Goal: Navigation & Orientation: Find specific page/section

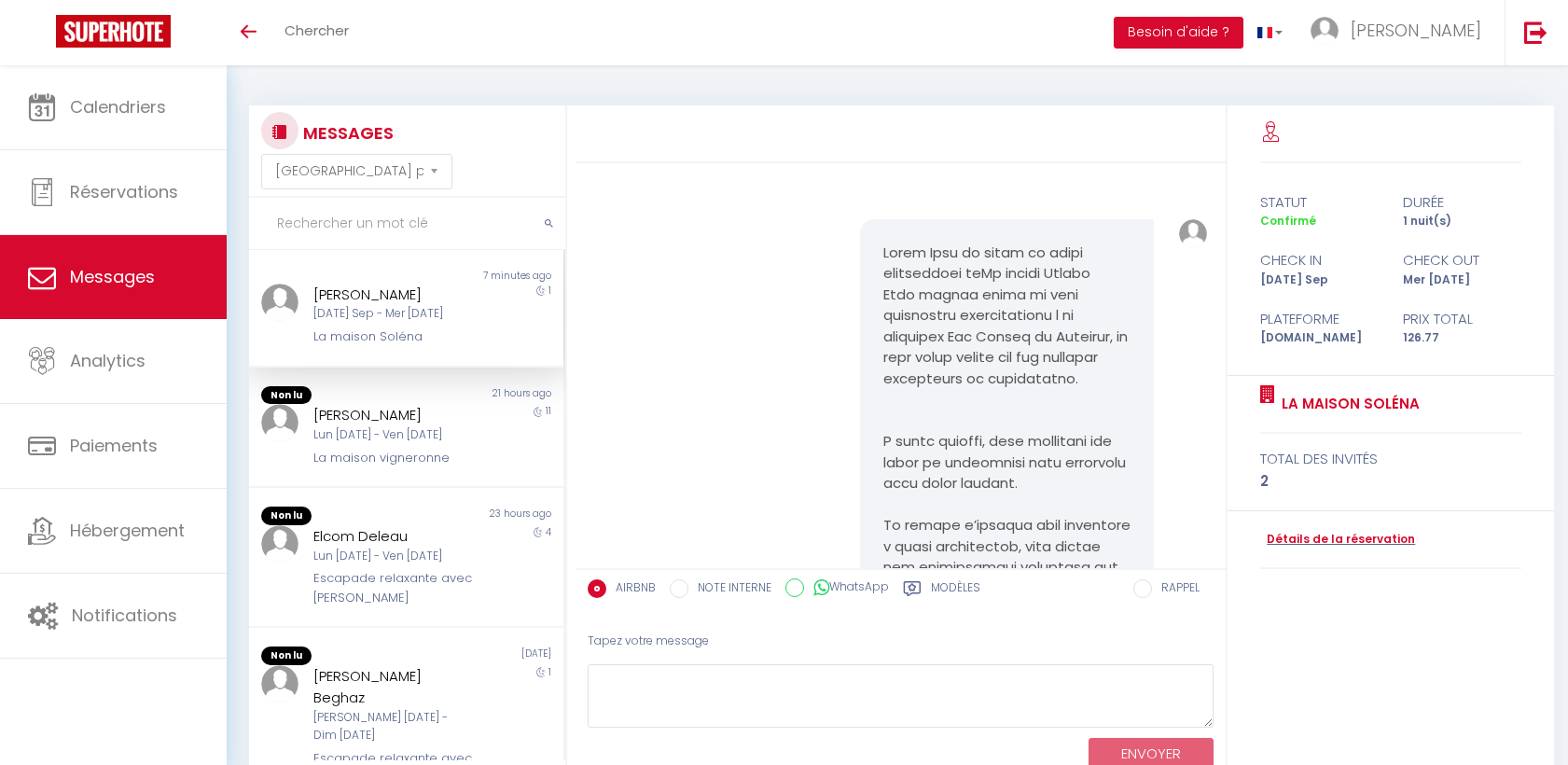
select select "message"
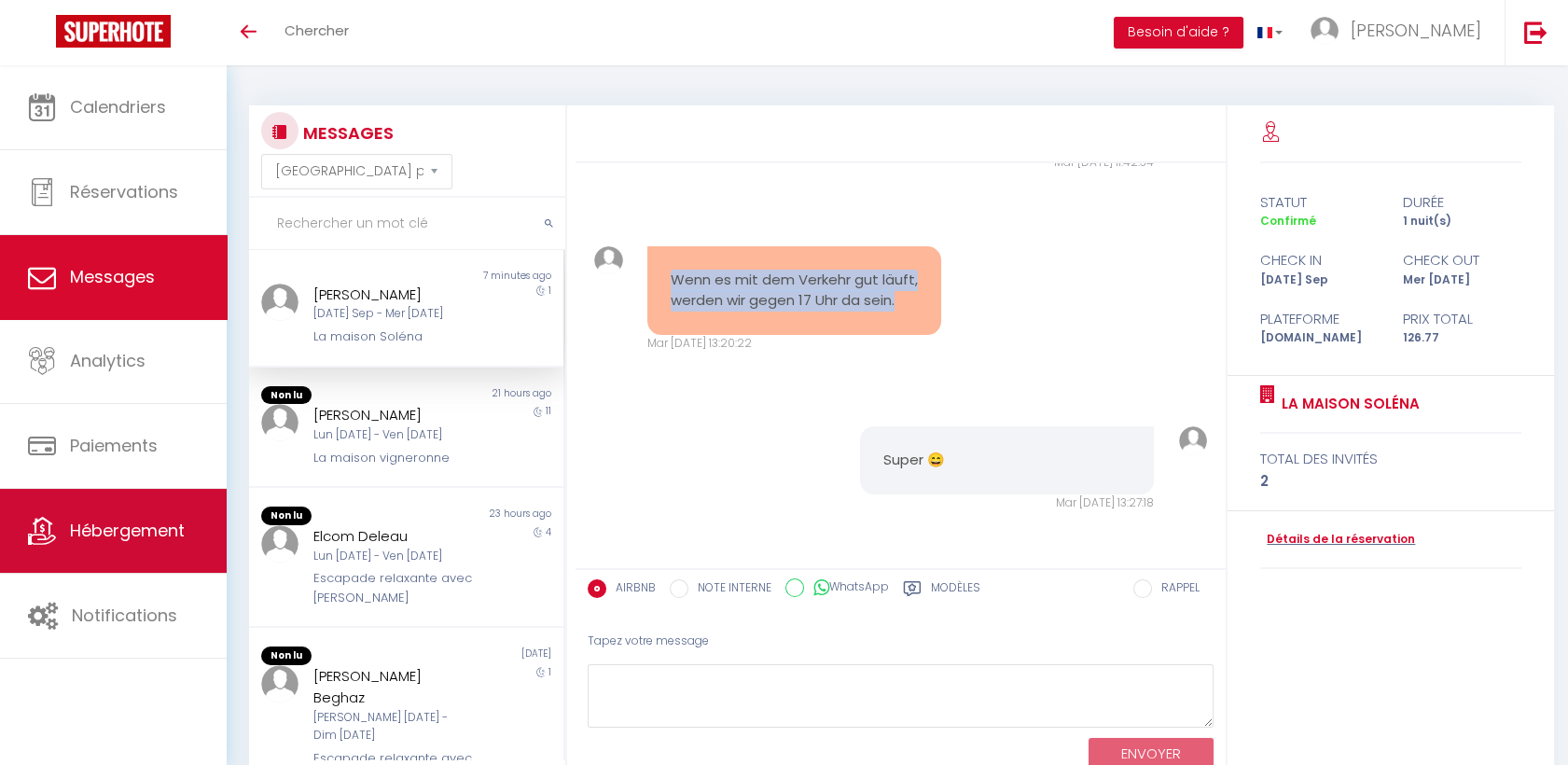
click at [70, 520] on span "Hébergement" at bounding box center [127, 530] width 115 height 24
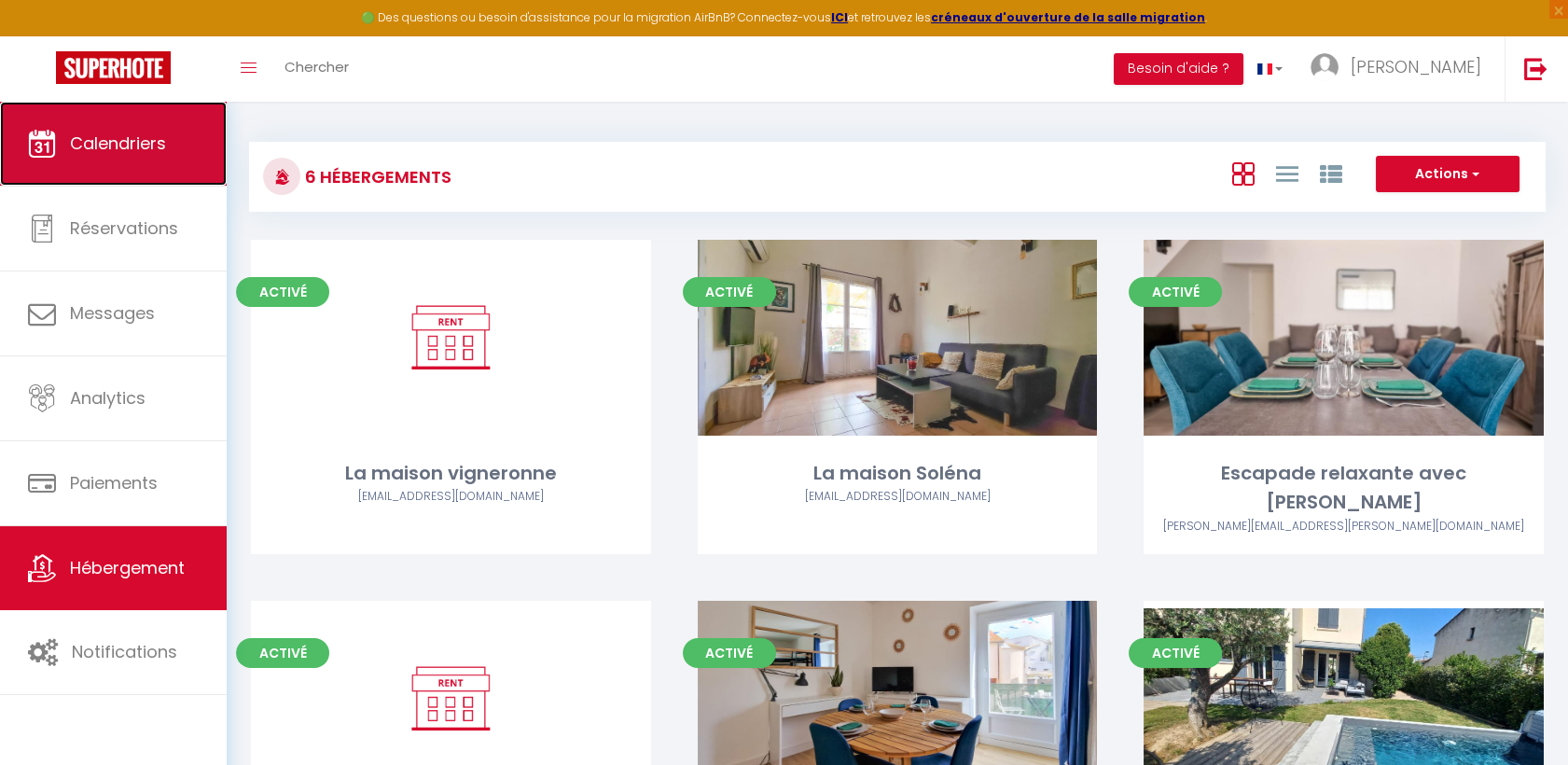
click at [134, 175] on link "Calendriers" at bounding box center [113, 143] width 227 height 84
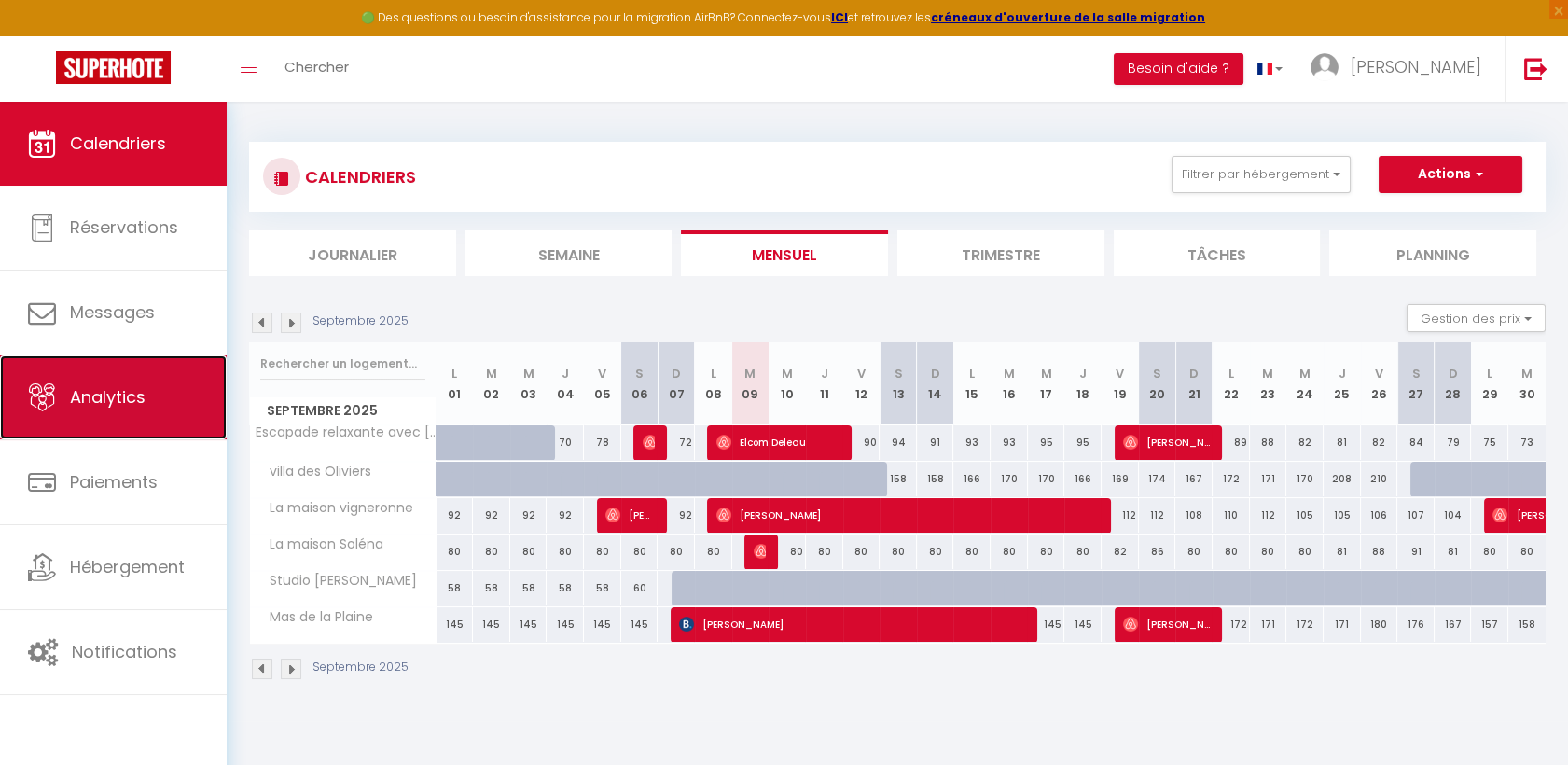
click at [144, 363] on link "Analytics" at bounding box center [113, 397] width 227 height 84
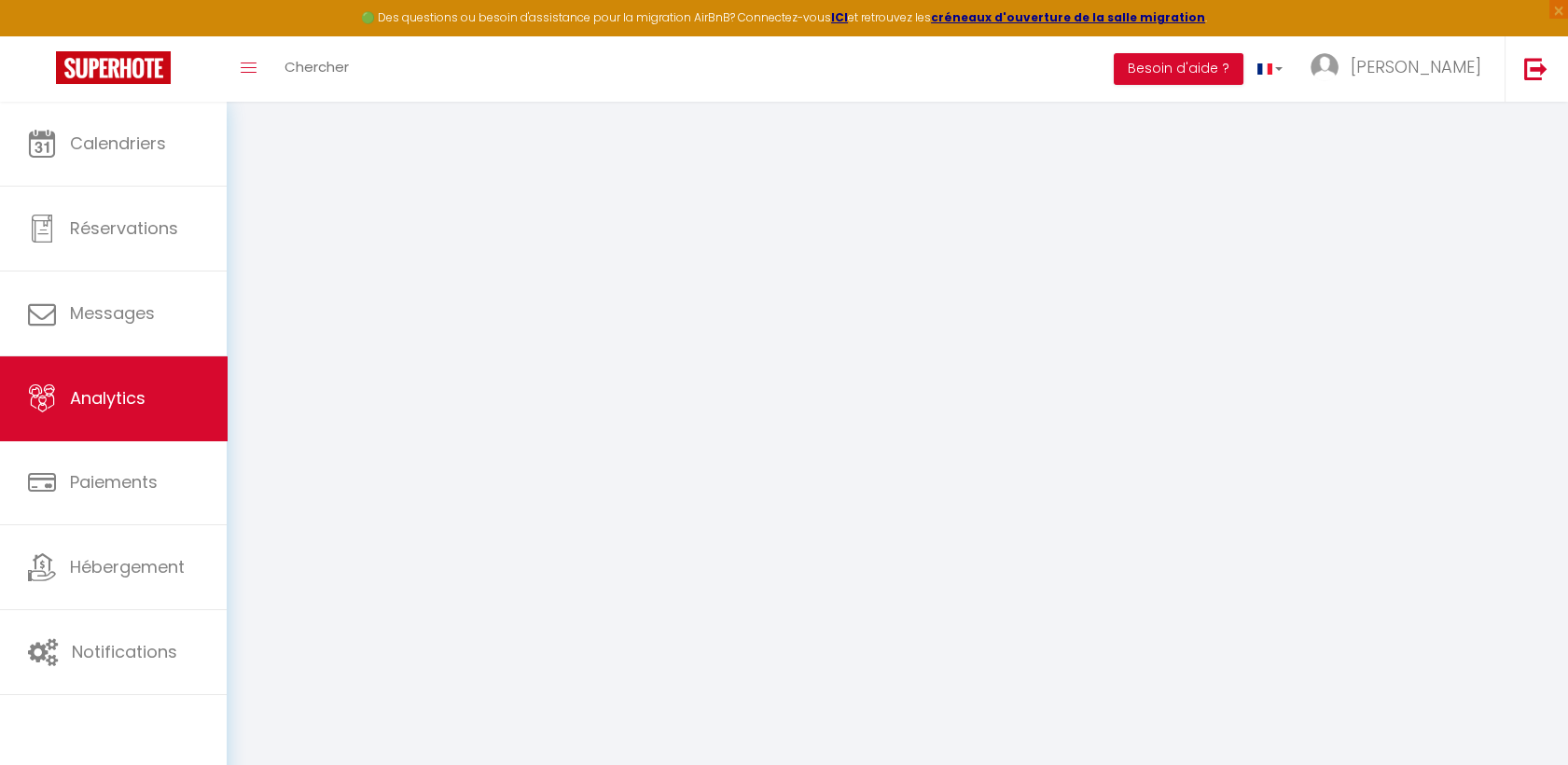
select select "2025"
select select "9"
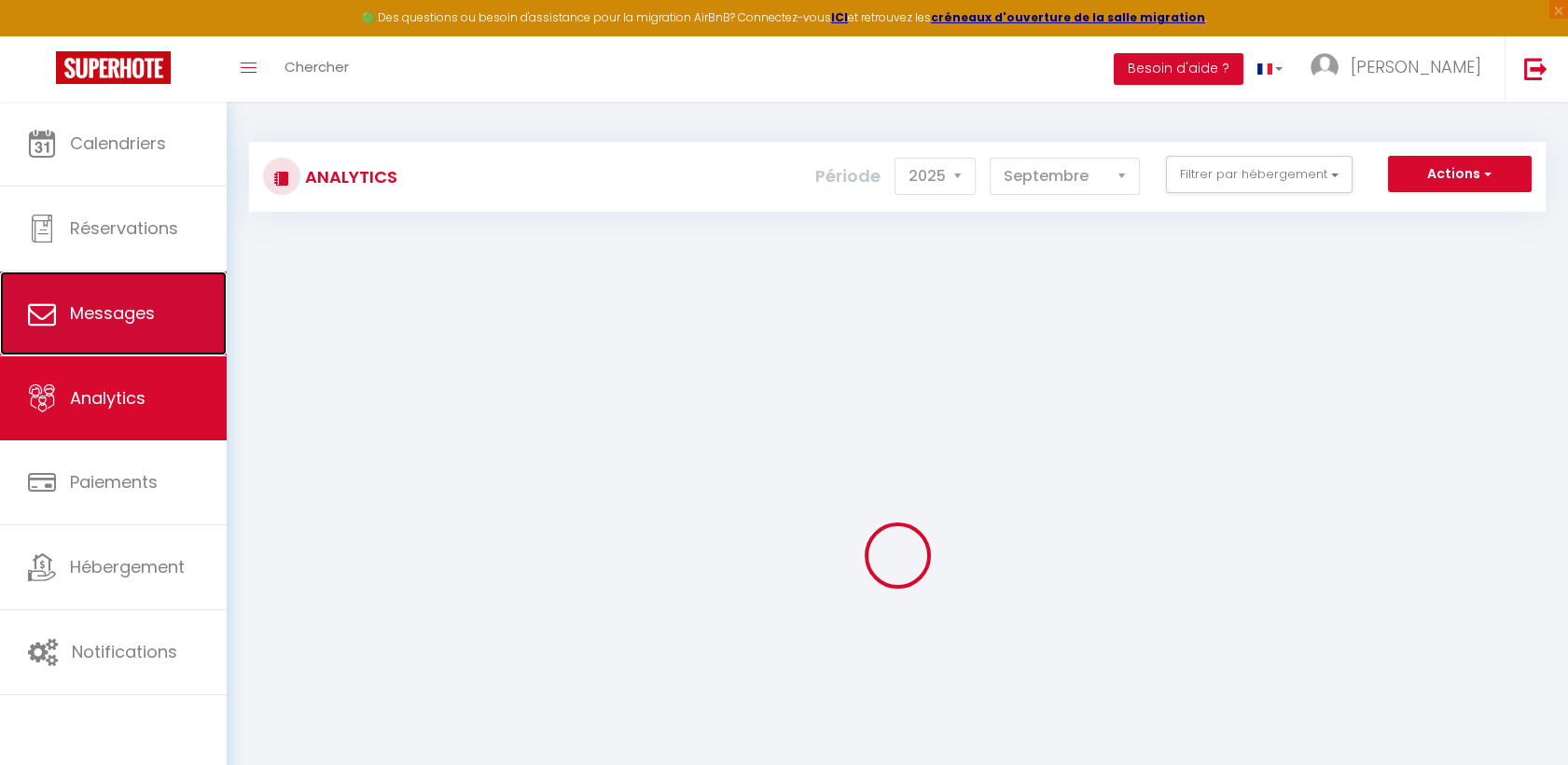
click at [142, 302] on span "Messages" at bounding box center [112, 313] width 85 height 24
select select "message"
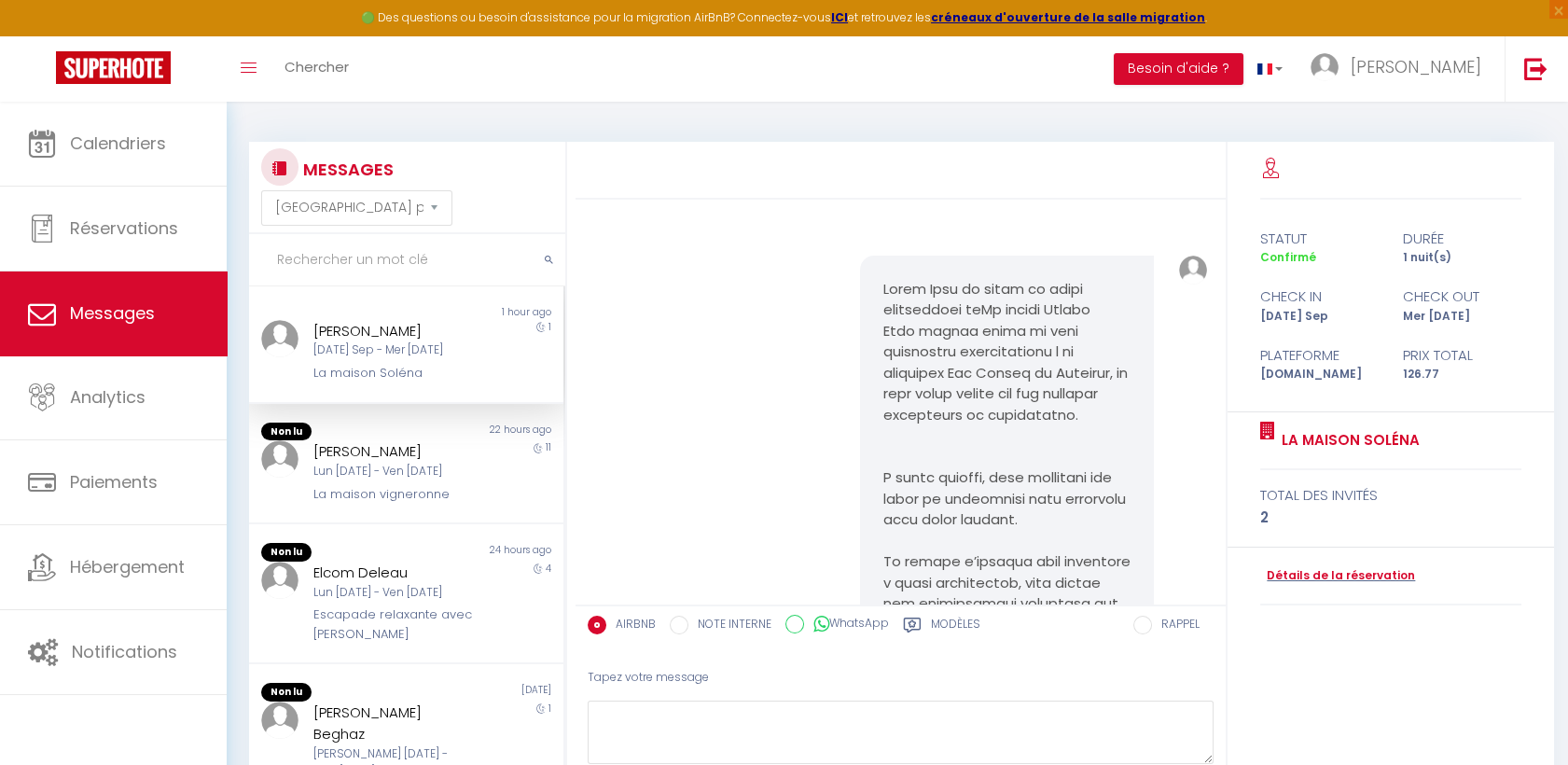
scroll to position [2473, 0]
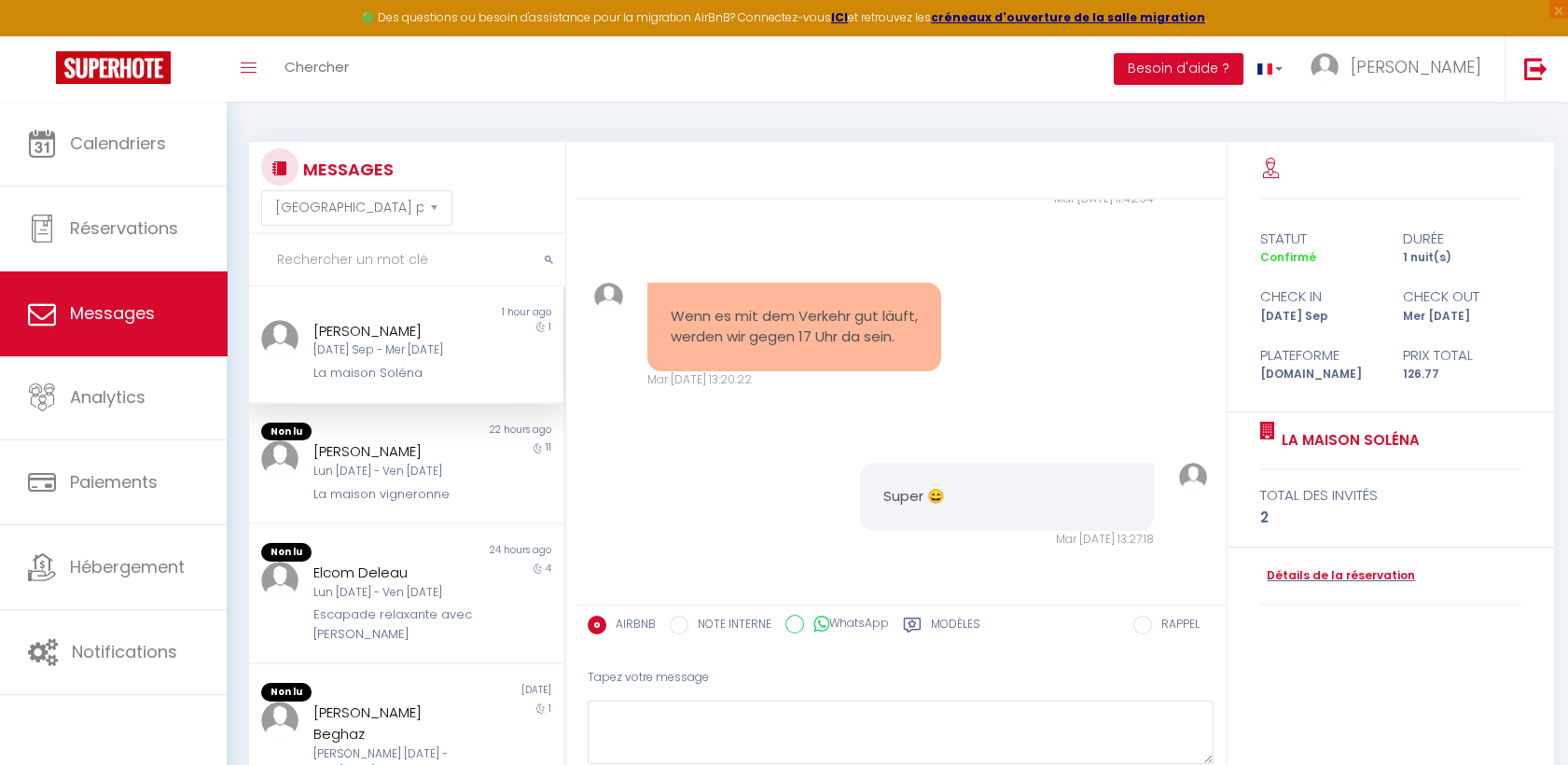
click at [407, 330] on div "[PERSON_NAME]" at bounding box center [392, 332] width 159 height 23
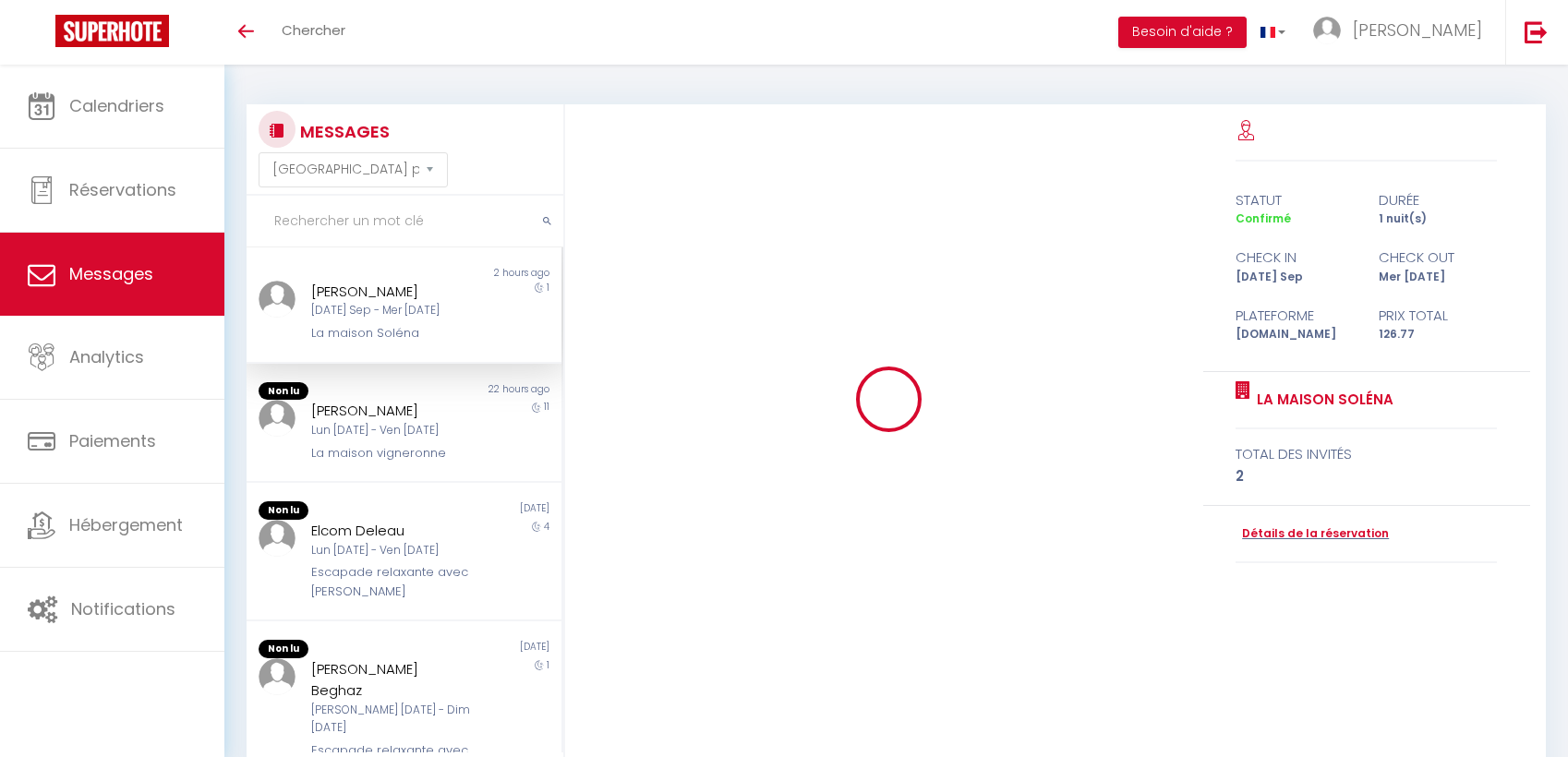
select select "message"
